Goal: Information Seeking & Learning: Learn about a topic

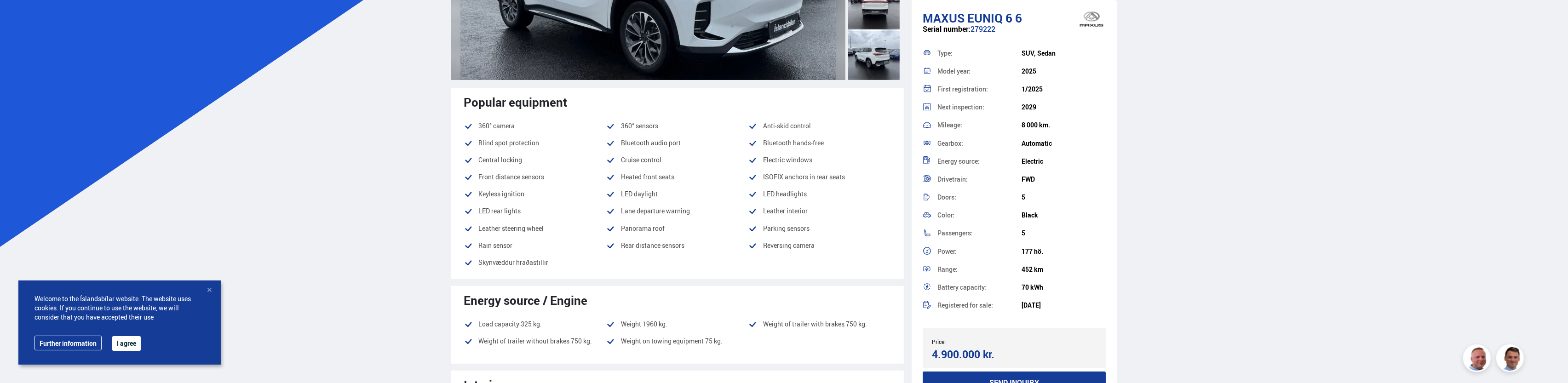
scroll to position [230, 0]
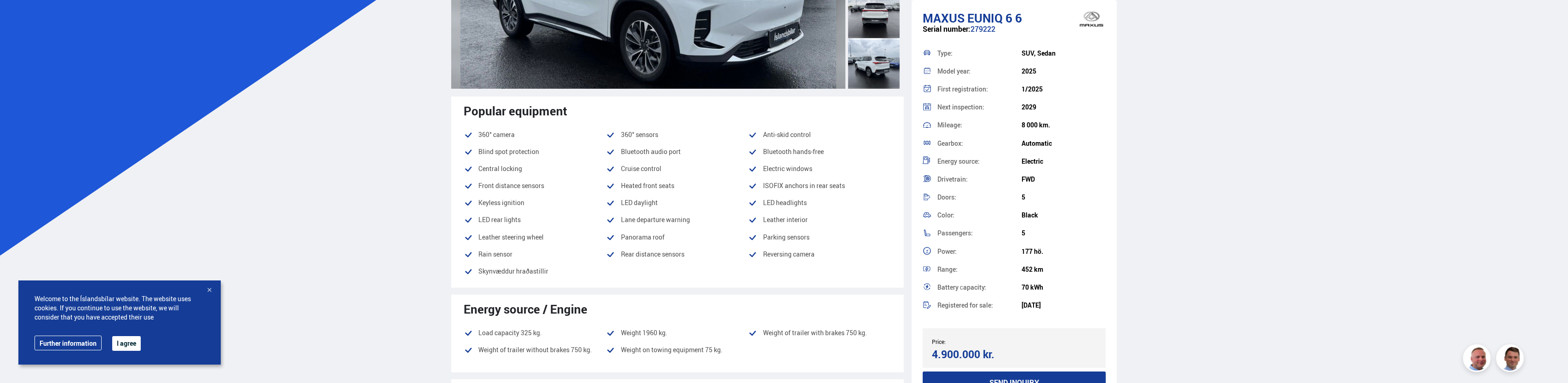
drag, startPoint x: 1023, startPoint y: 269, endPoint x: 1049, endPoint y: 269, distance: 26.0
click at [1049, 269] on div "Range: 452 km" at bounding box center [1015, 269] width 184 height 18
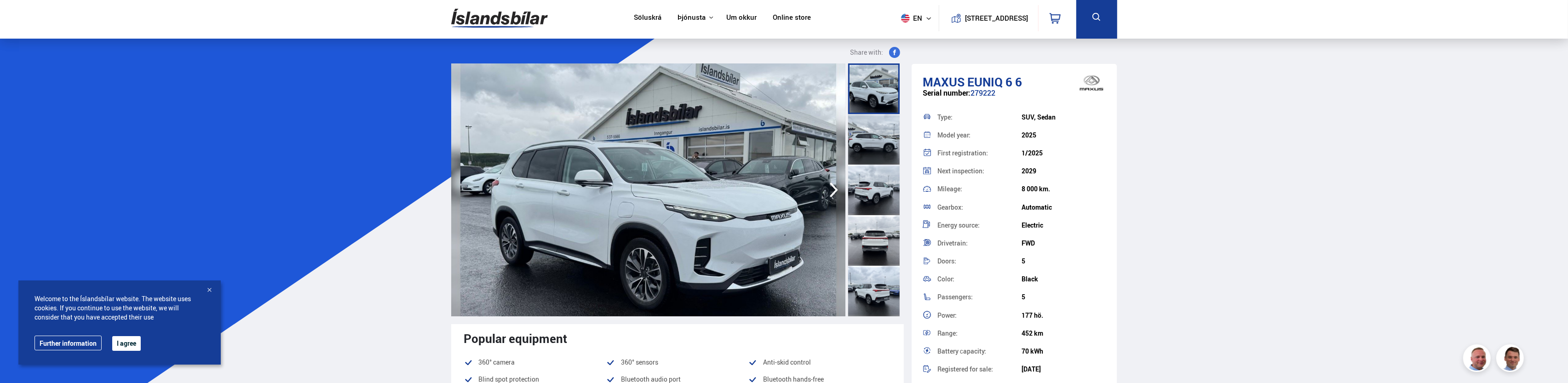
scroll to position [0, 0]
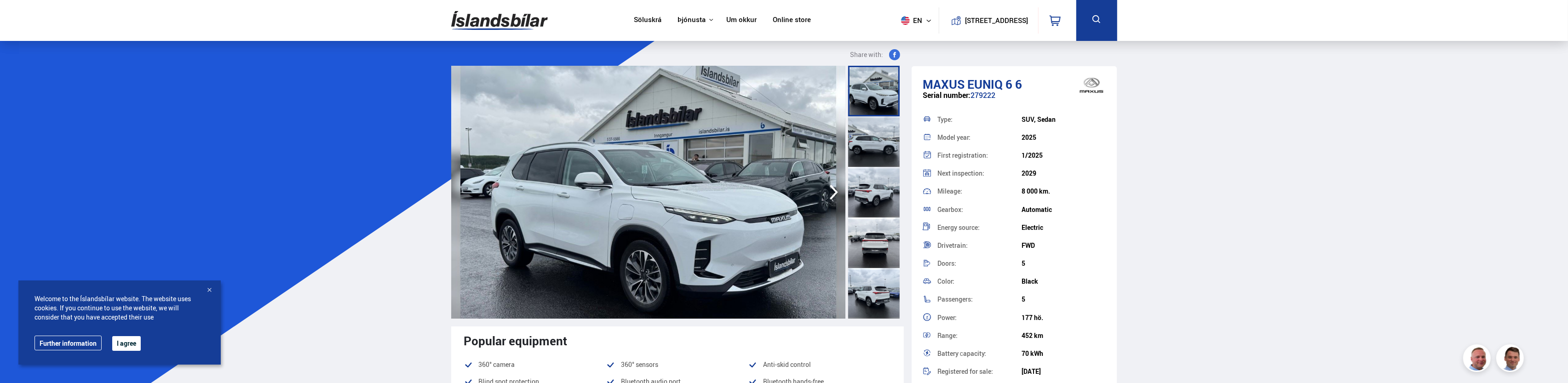
drag, startPoint x: 865, startPoint y: 143, endPoint x: 871, endPoint y: 160, distance: 18.0
click at [866, 143] on div at bounding box center [873, 141] width 52 height 51
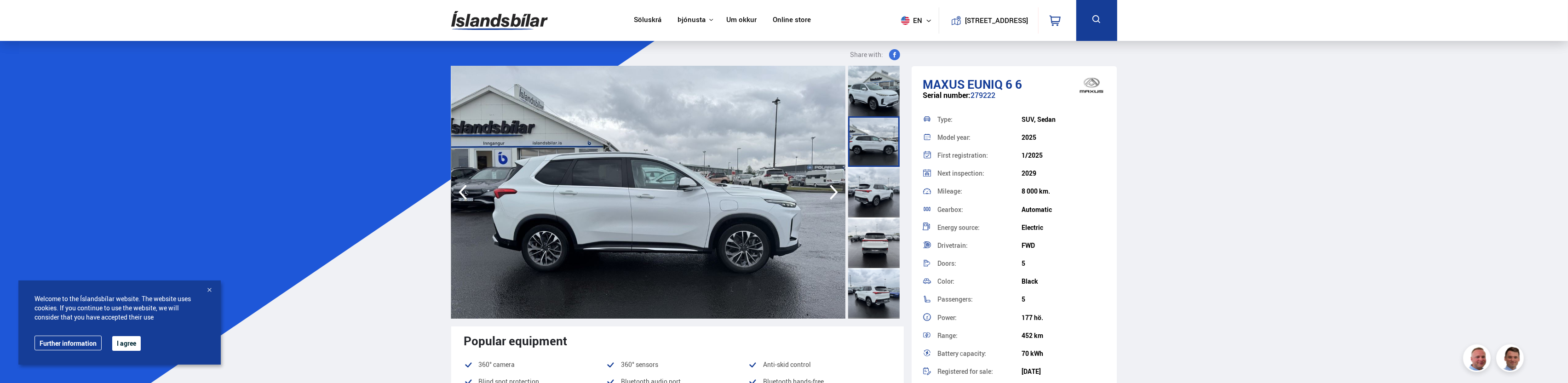
click at [875, 199] on div at bounding box center [873, 192] width 52 height 51
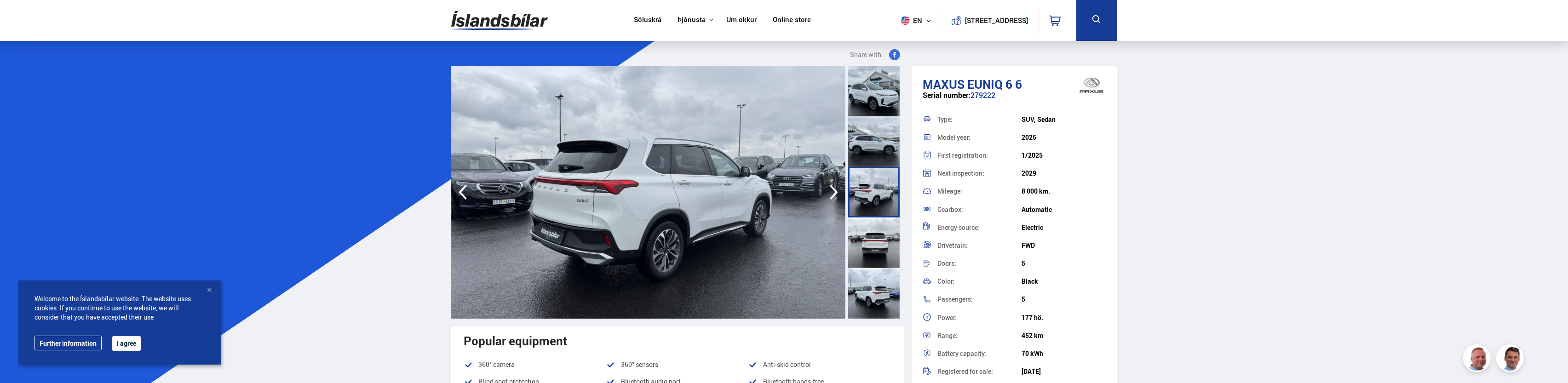
click at [869, 238] on div at bounding box center [873, 242] width 52 height 51
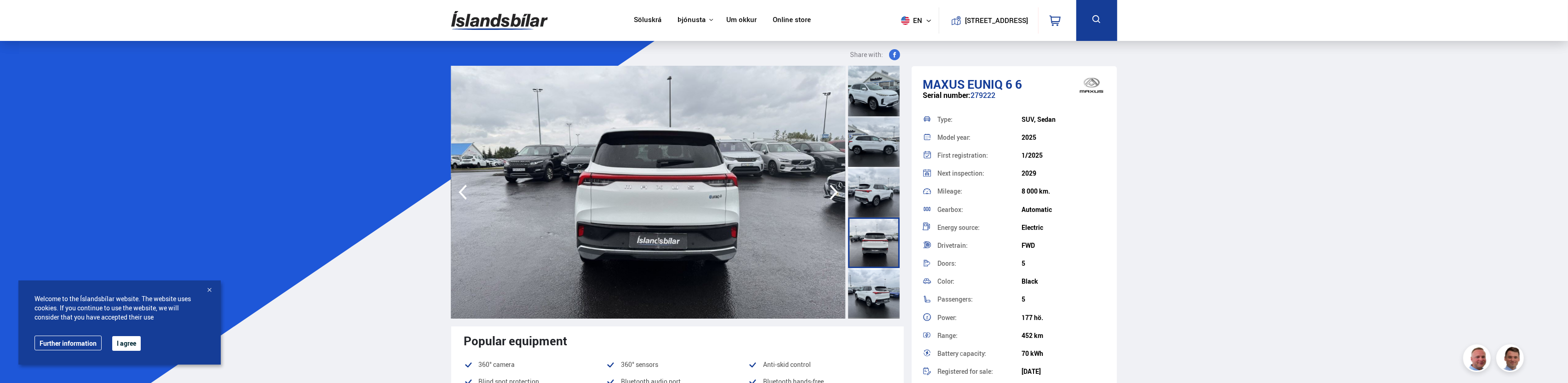
click at [878, 263] on div at bounding box center [873, 242] width 52 height 51
click at [883, 287] on div at bounding box center [873, 293] width 52 height 51
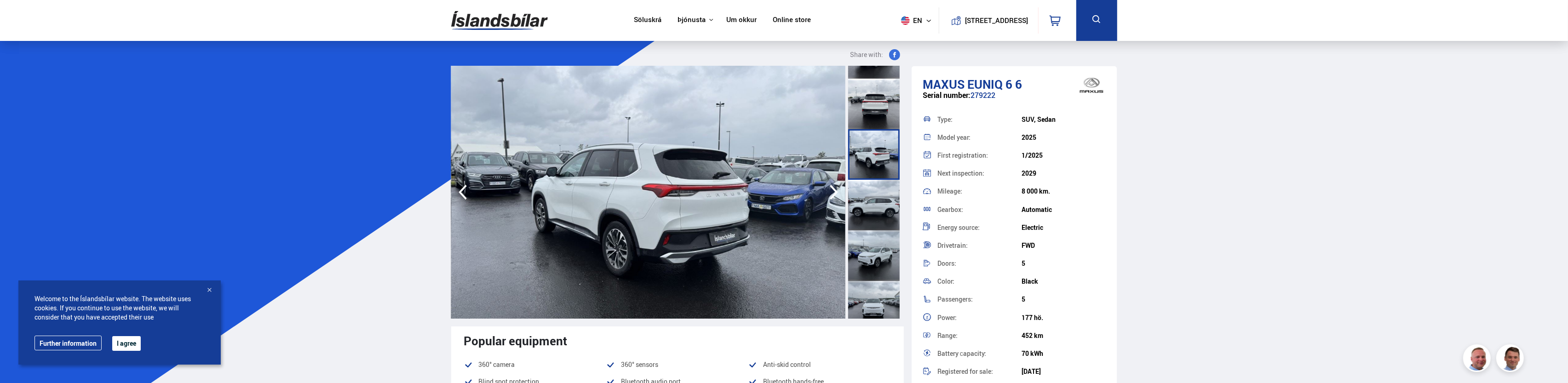
scroll to position [184, 0]
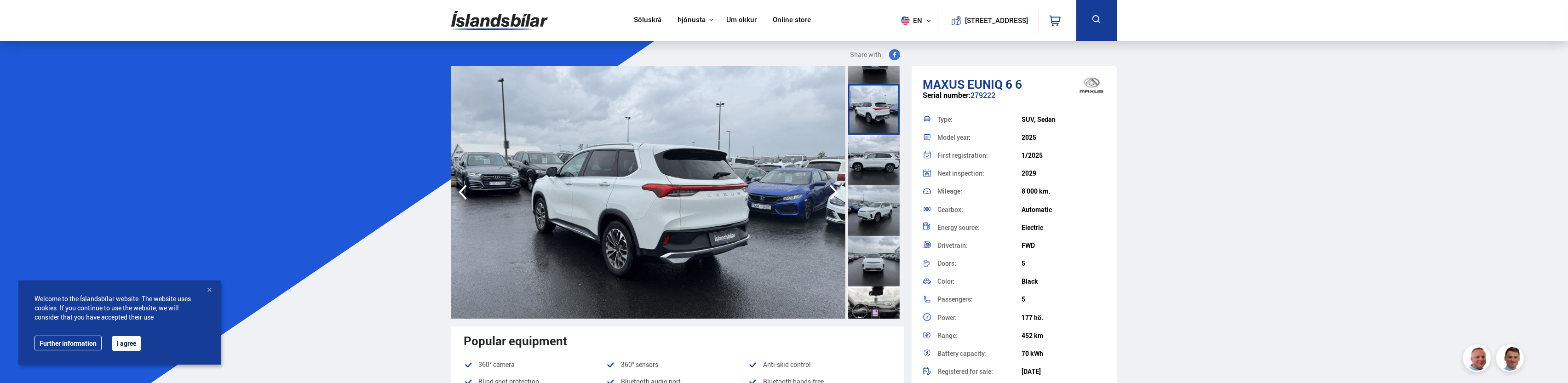
click at [875, 281] on div at bounding box center [873, 261] width 52 height 51
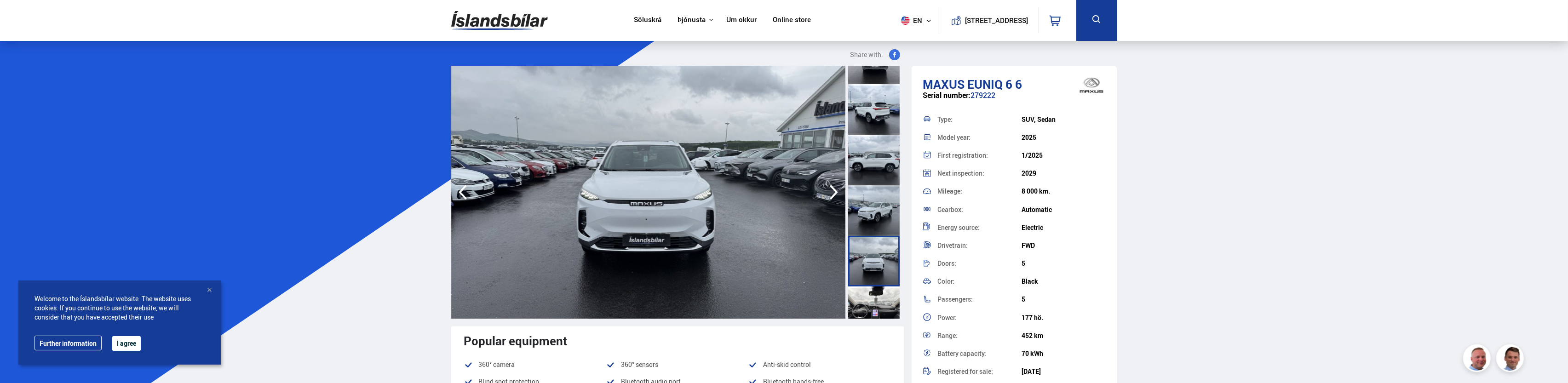
drag, startPoint x: 873, startPoint y: 301, endPoint x: 867, endPoint y: 304, distance: 6.7
click at [867, 304] on div at bounding box center [873, 312] width 52 height 51
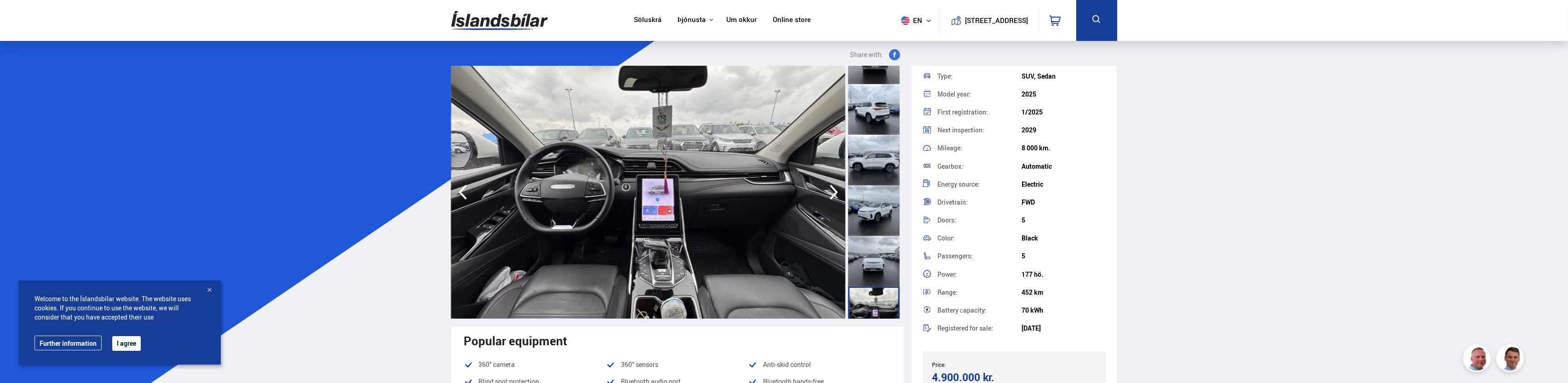
scroll to position [46, 0]
drag, startPoint x: 1023, startPoint y: 196, endPoint x: 1035, endPoint y: 197, distance: 12.0
click at [1035, 197] on div "Drivetrain: FWD" at bounding box center [1015, 199] width 184 height 18
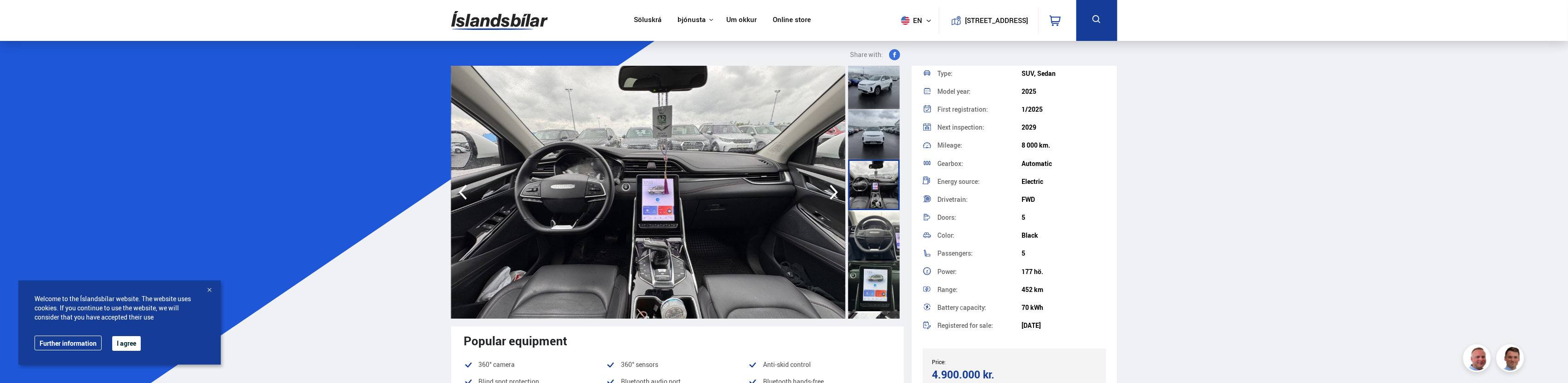
scroll to position [322, 0]
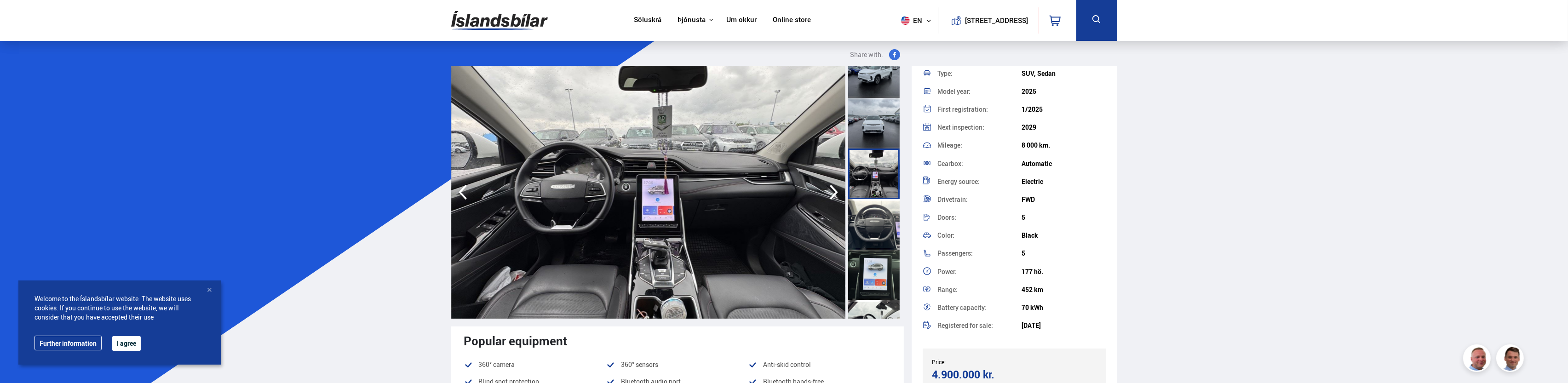
click at [881, 225] on div at bounding box center [873, 224] width 52 height 51
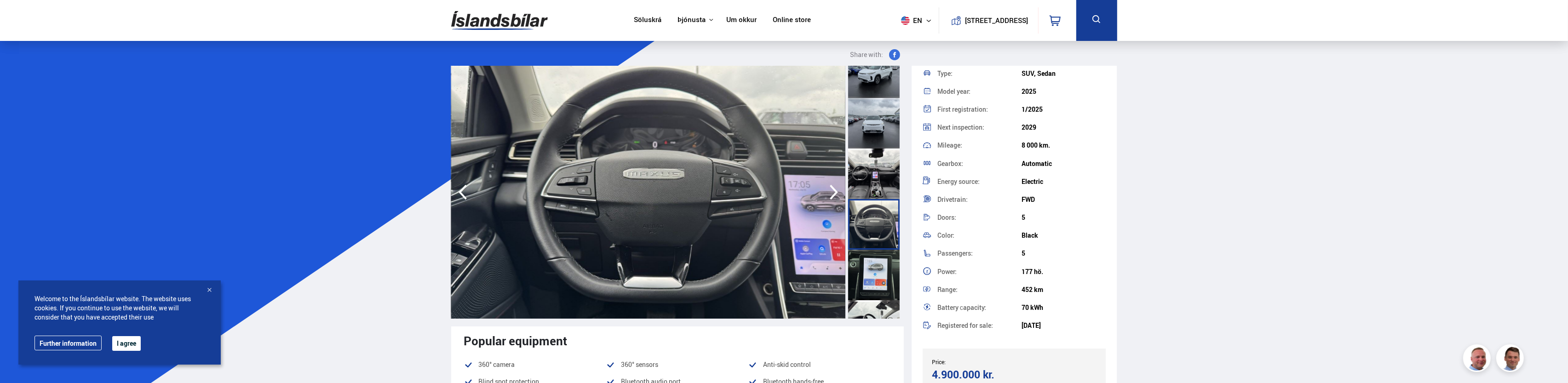
click at [880, 255] on div at bounding box center [873, 275] width 52 height 51
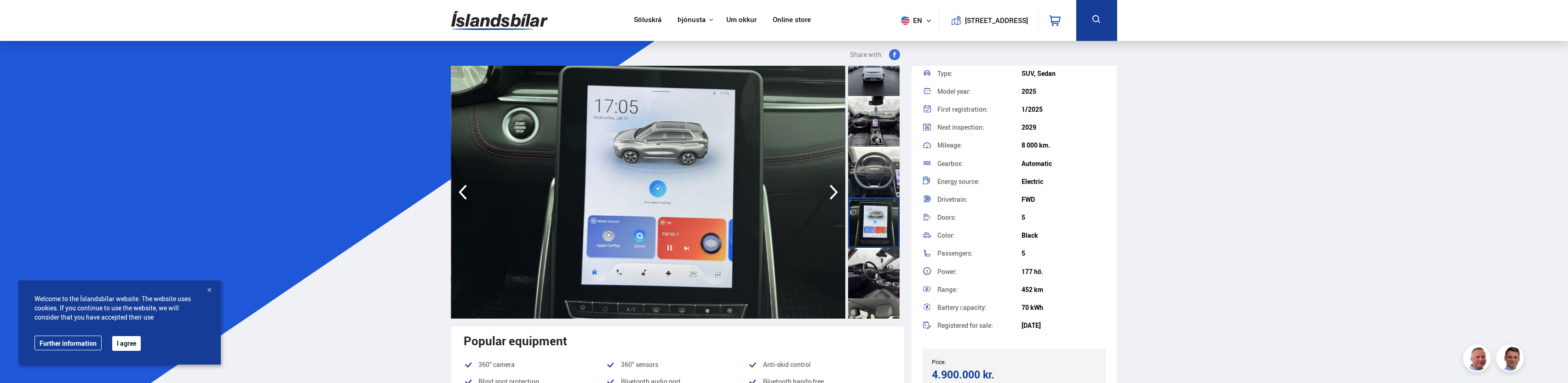
scroll to position [414, 0]
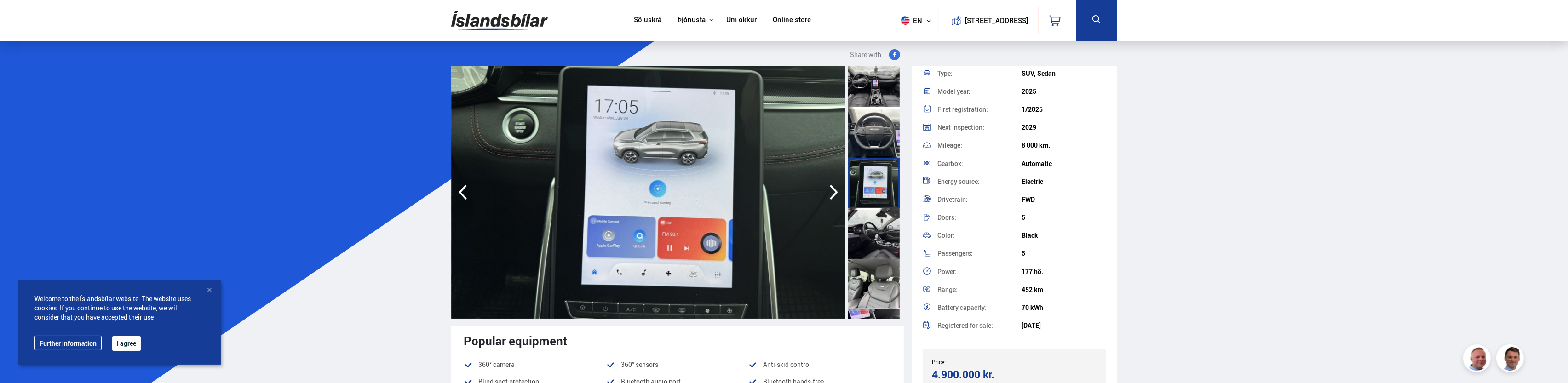
click at [873, 249] on div at bounding box center [873, 233] width 52 height 51
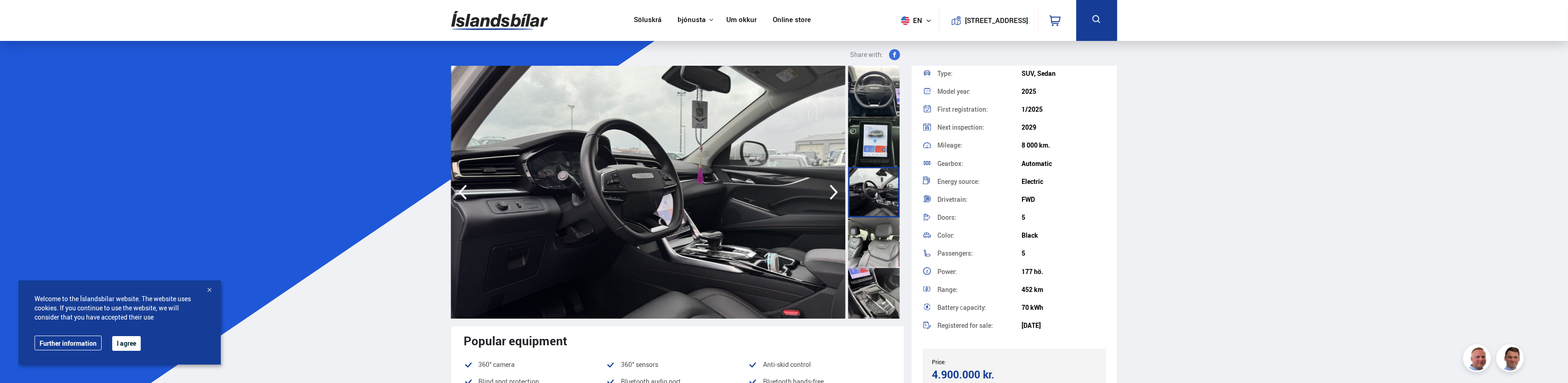
scroll to position [460, 0]
click at [879, 246] on div at bounding box center [873, 238] width 52 height 51
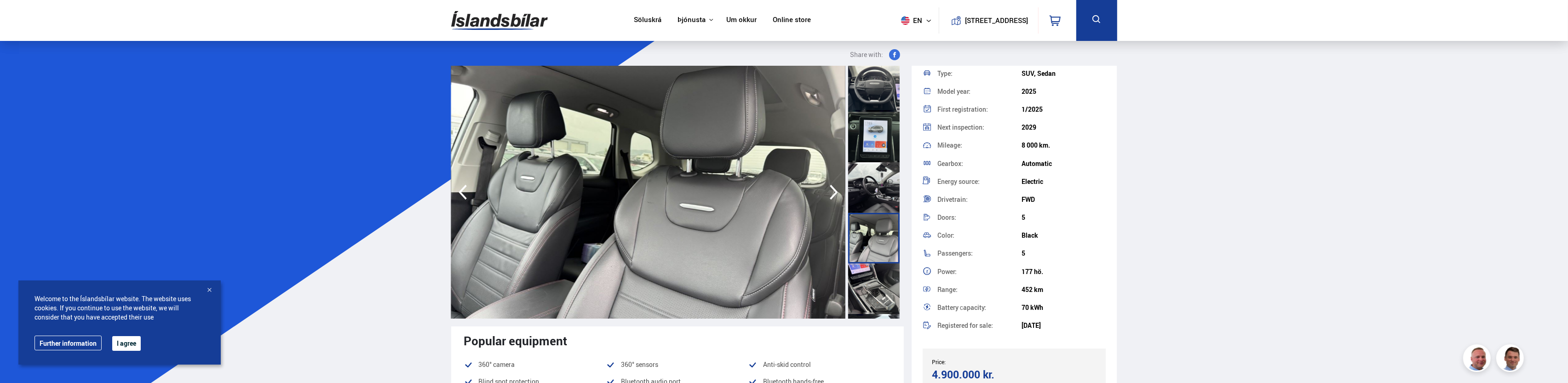
click at [877, 296] on div at bounding box center [873, 289] width 52 height 51
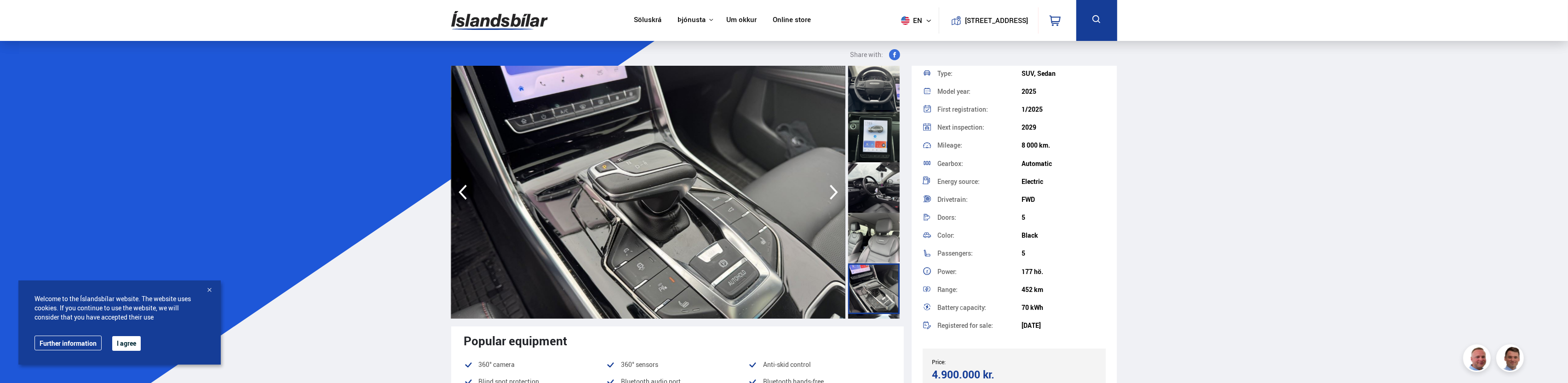
click at [867, 286] on div at bounding box center [873, 289] width 52 height 51
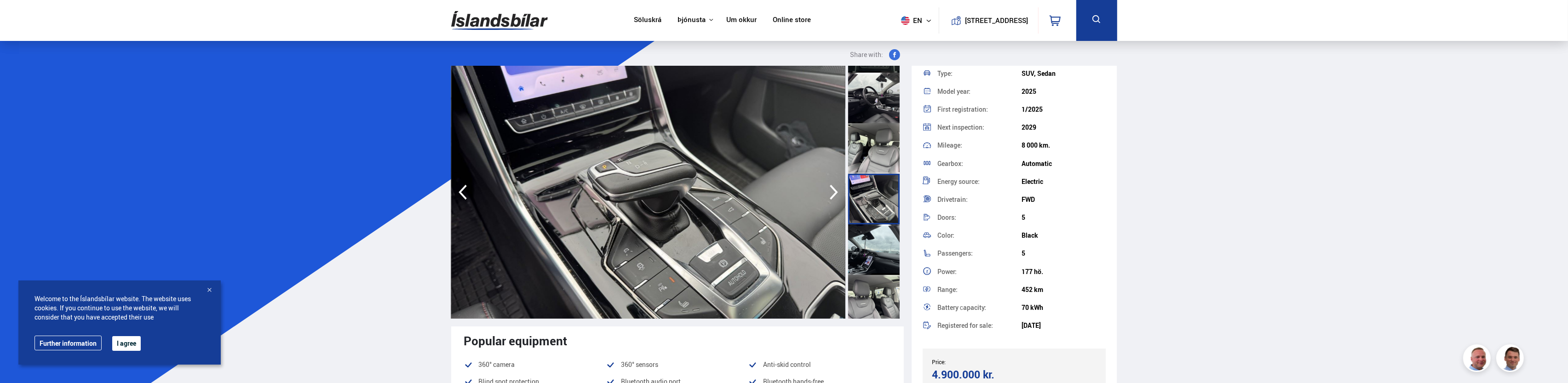
scroll to position [552, 0]
click at [875, 251] on div at bounding box center [873, 247] width 52 height 51
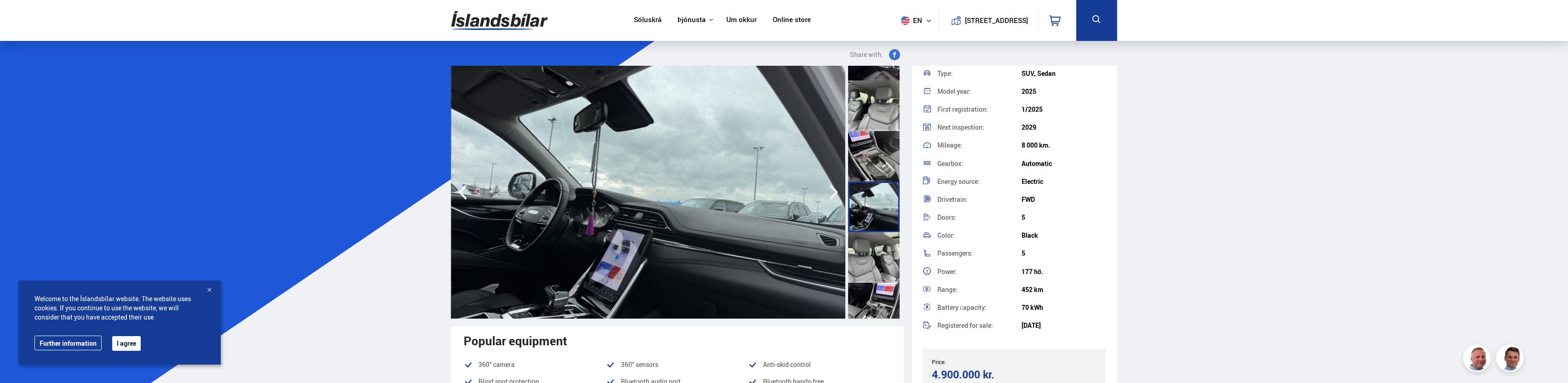
scroll to position [598, 0]
click at [875, 251] on div at bounding box center [873, 252] width 52 height 51
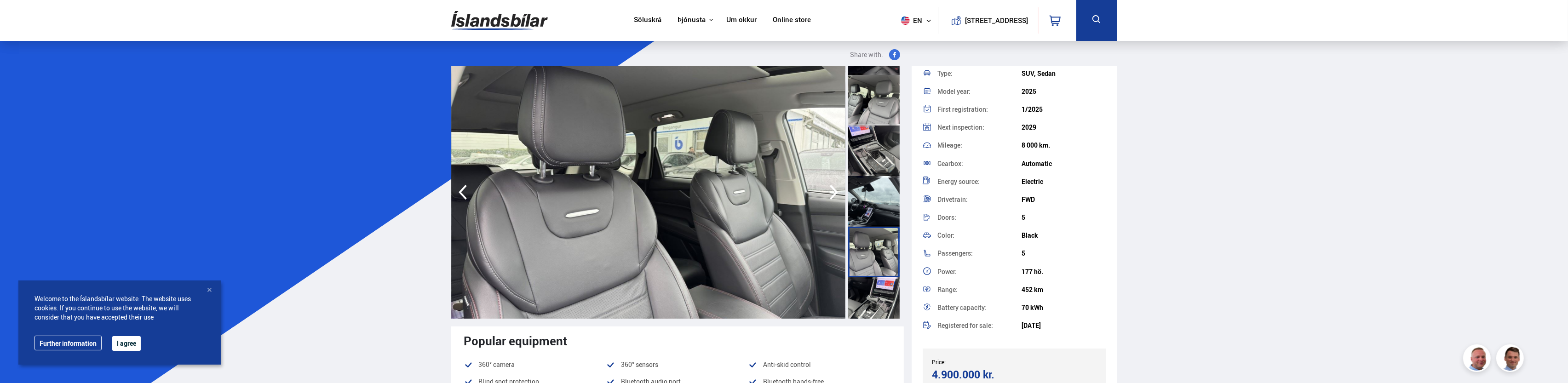
click at [870, 158] on div at bounding box center [873, 150] width 52 height 51
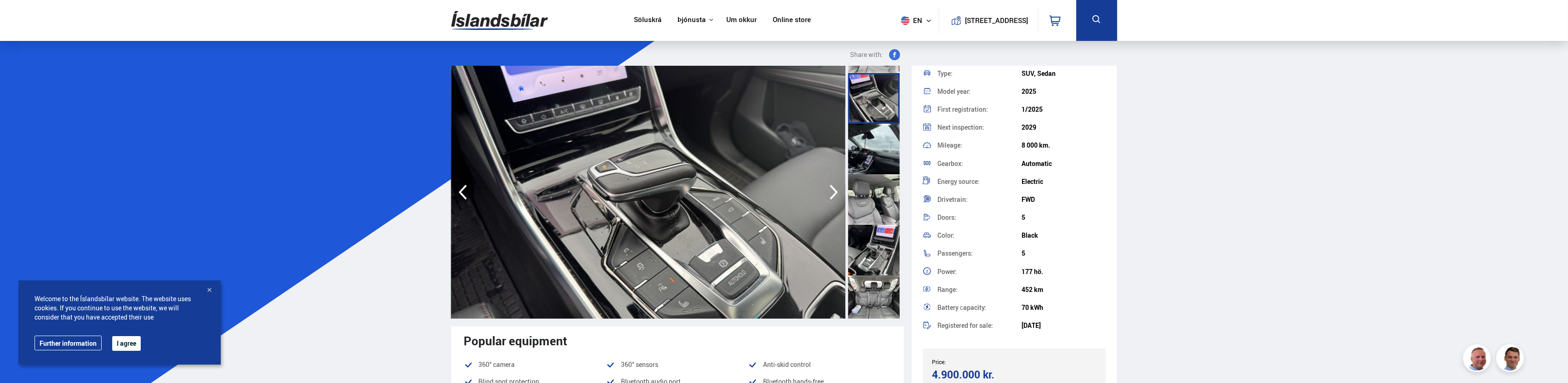
scroll to position [690, 0]
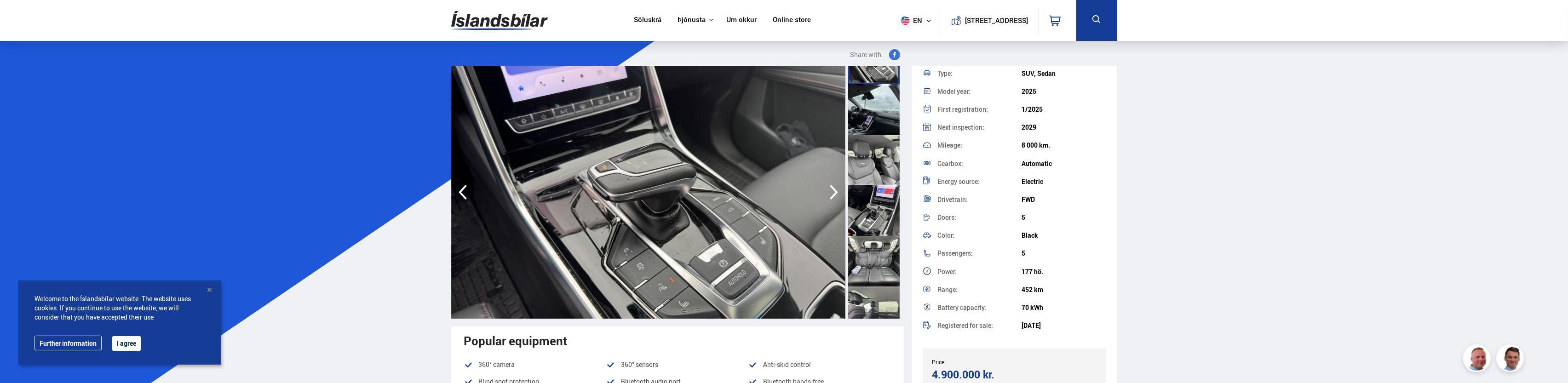
click at [878, 222] on div at bounding box center [873, 211] width 52 height 51
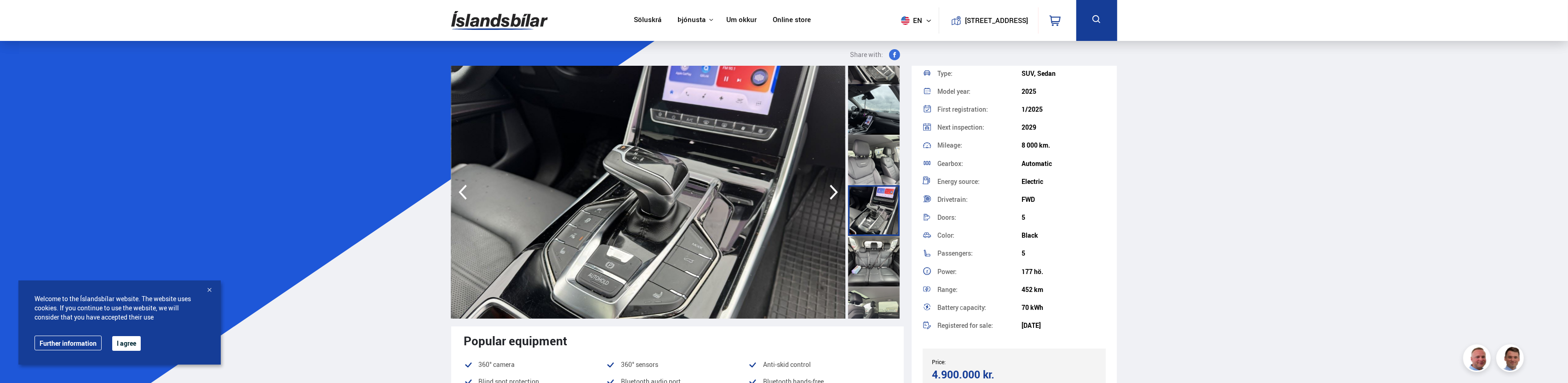
click at [882, 255] on div at bounding box center [873, 261] width 52 height 51
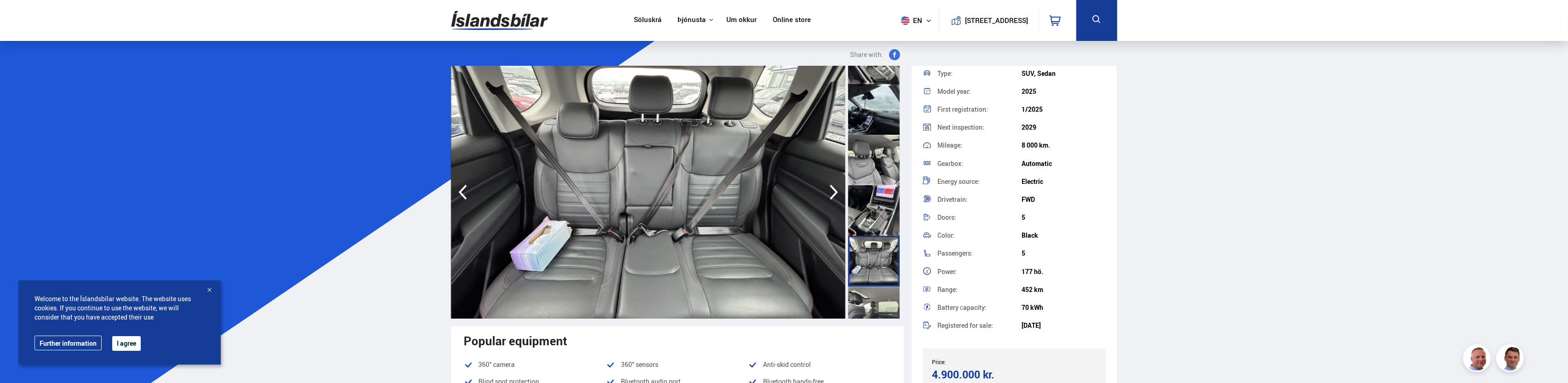
click at [862, 292] on div at bounding box center [873, 312] width 52 height 51
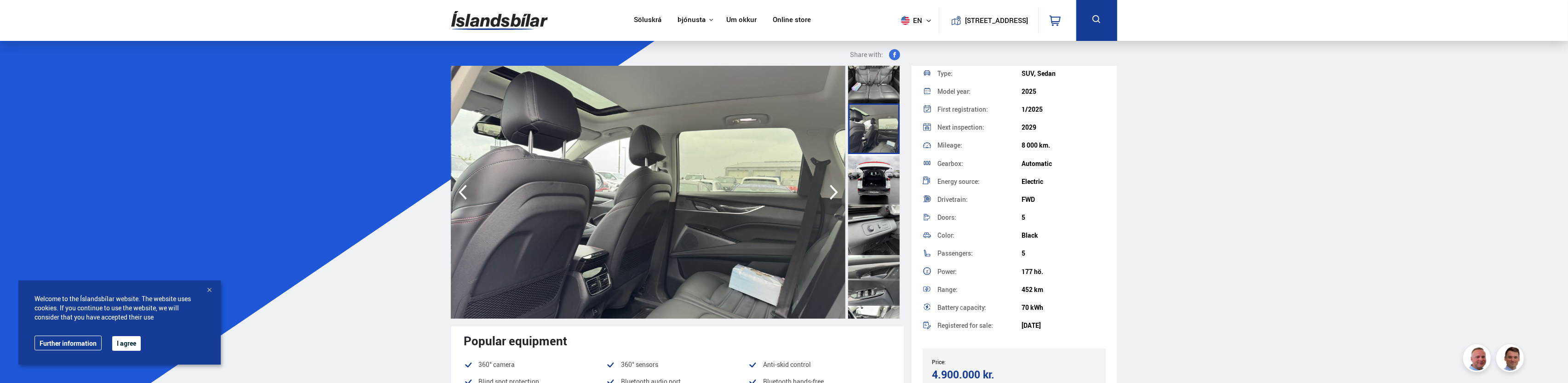
scroll to position [874, 0]
click at [869, 245] on div at bounding box center [873, 229] width 52 height 51
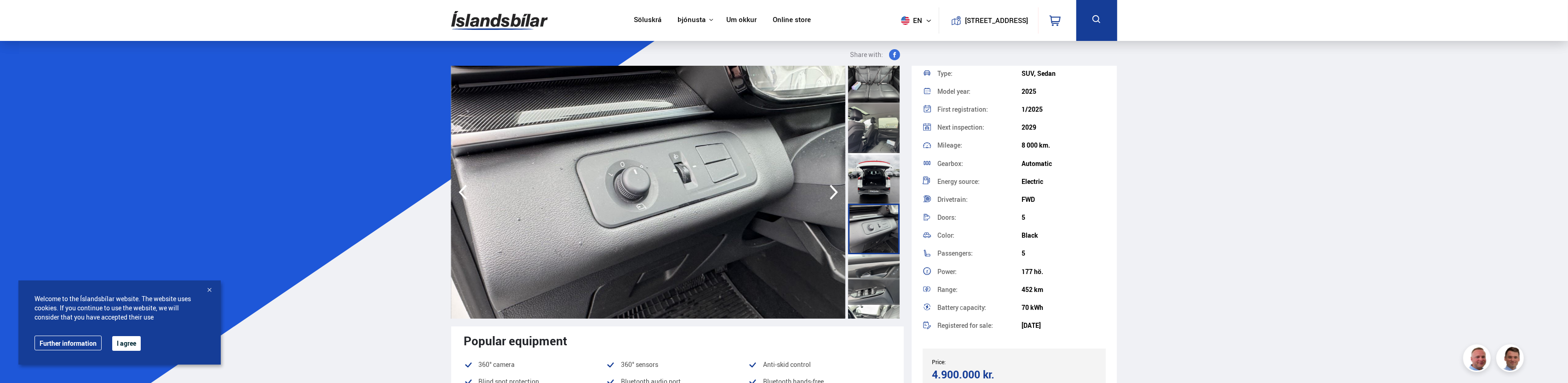
click at [878, 278] on div at bounding box center [873, 279] width 52 height 51
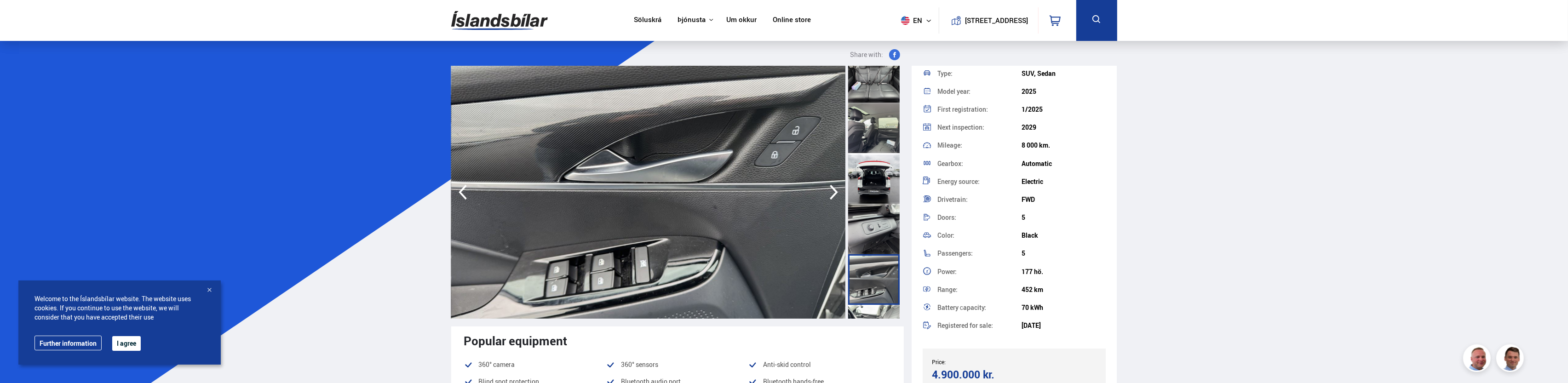
click at [869, 294] on div at bounding box center [873, 279] width 52 height 51
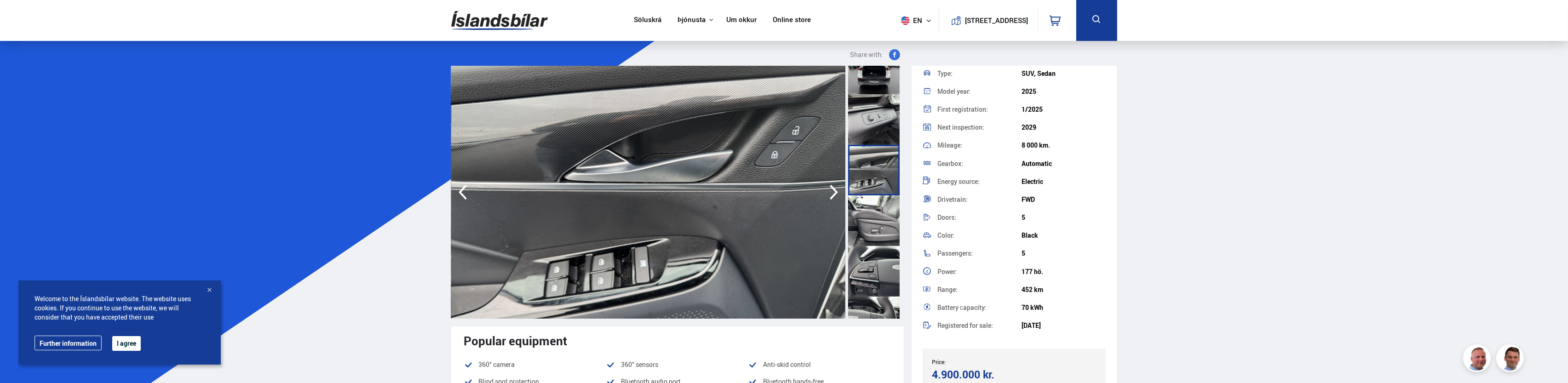
scroll to position [1012, 0]
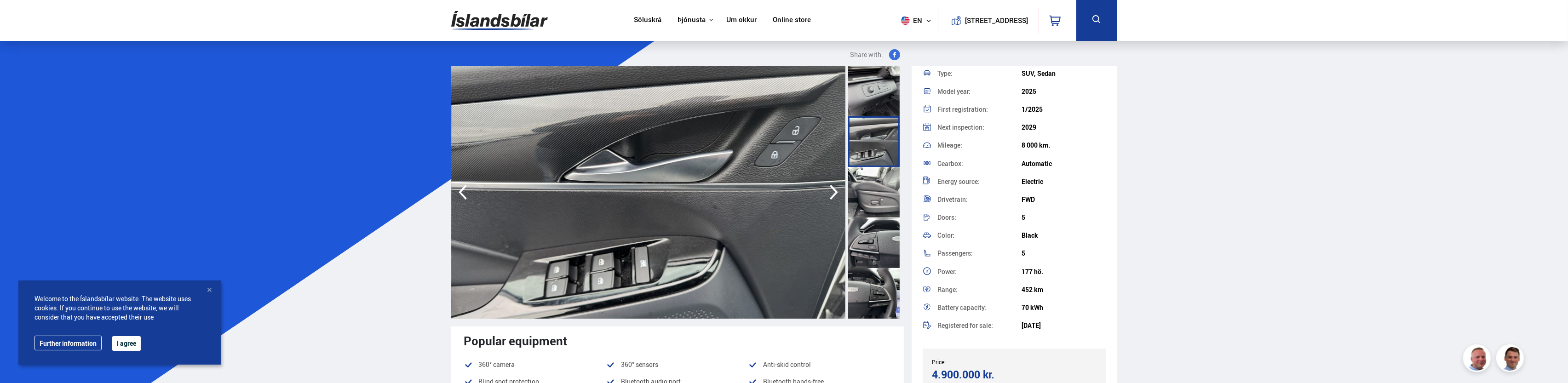
click at [871, 183] on div at bounding box center [873, 192] width 52 height 51
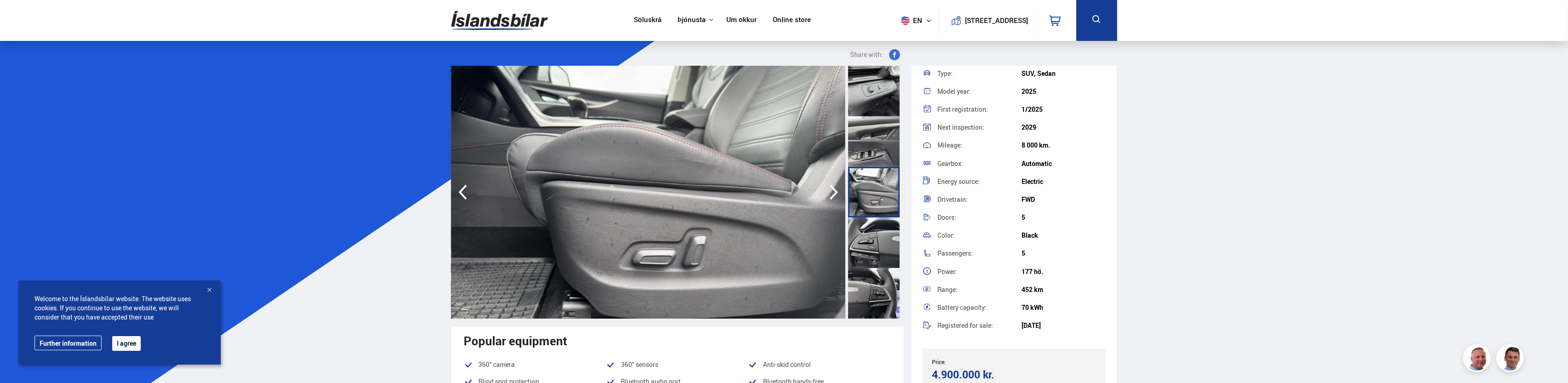
click at [885, 244] on div at bounding box center [873, 242] width 52 height 51
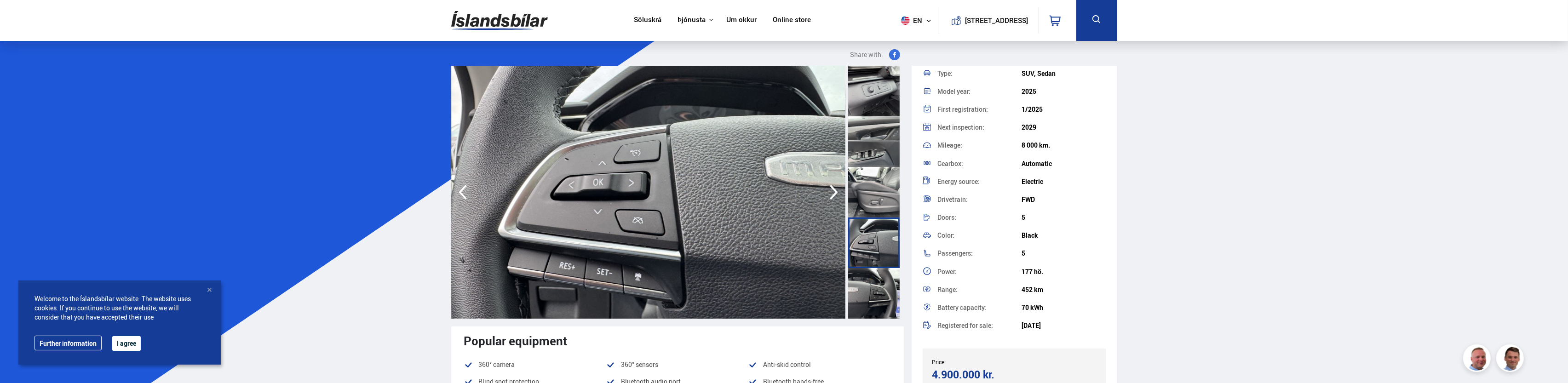
click at [875, 290] on div at bounding box center [873, 293] width 52 height 51
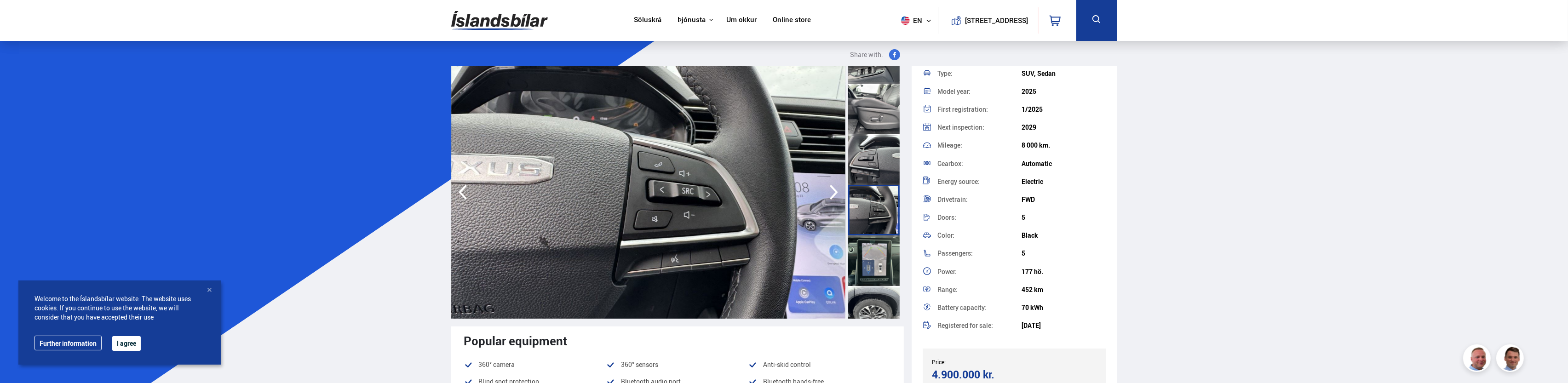
scroll to position [1114, 0]
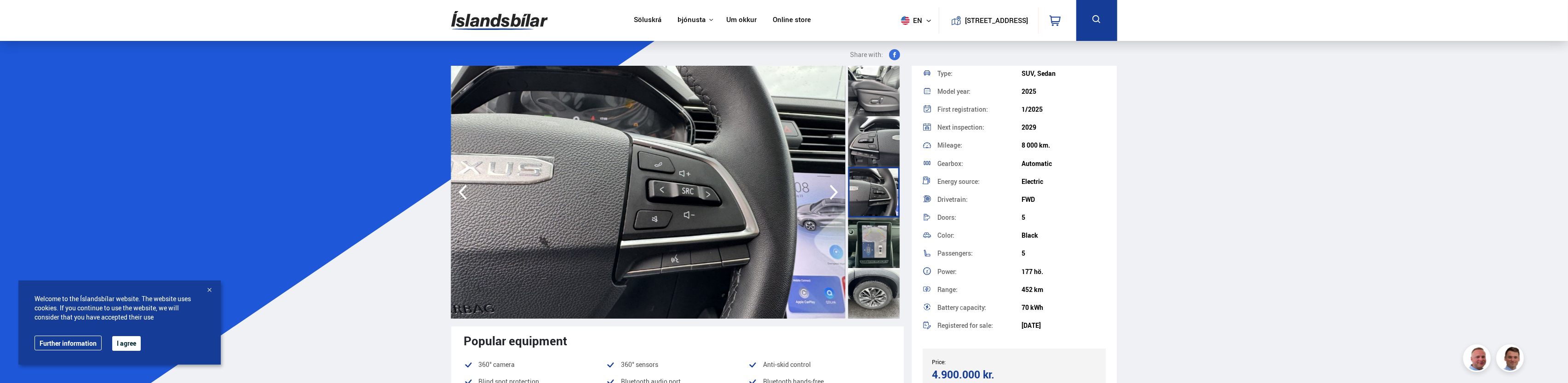
click at [877, 259] on div at bounding box center [873, 242] width 52 height 51
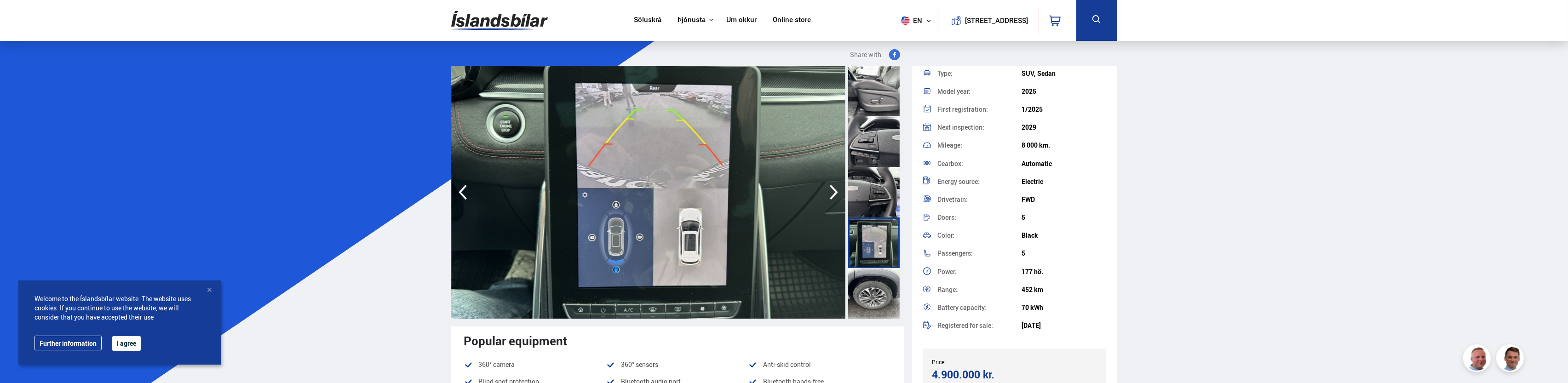
click at [875, 289] on div at bounding box center [873, 293] width 52 height 51
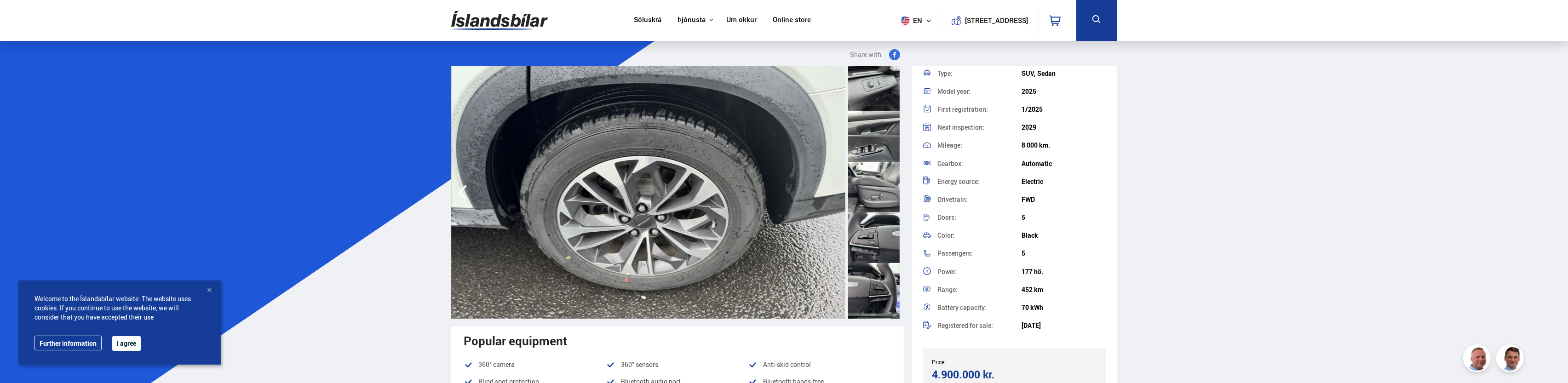
scroll to position [1022, 0]
click at [875, 238] on div at bounding box center [873, 233] width 52 height 51
